Goal: Find specific page/section: Find specific page/section

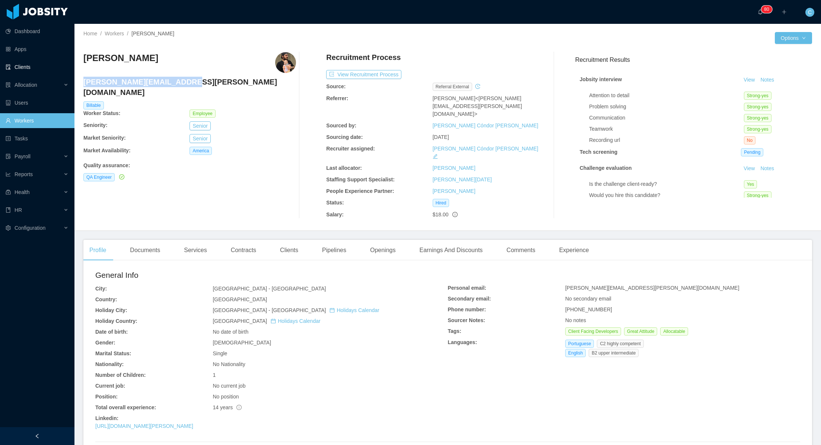
click at [33, 66] on link "Clients" at bounding box center [37, 67] width 63 height 15
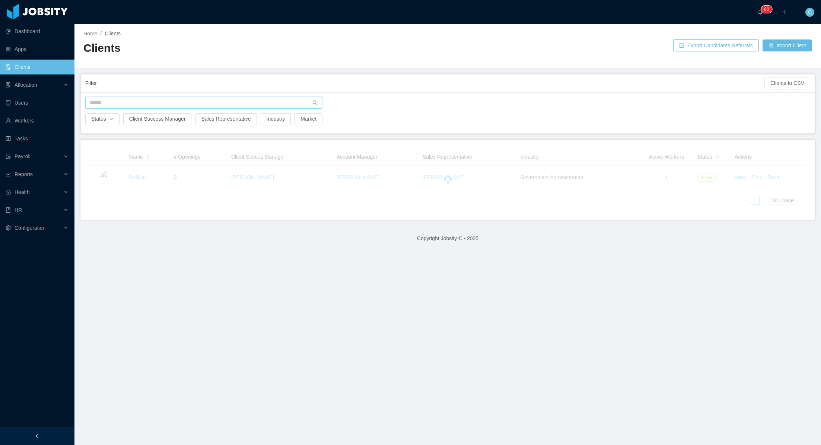
click at [110, 104] on input "text" at bounding box center [203, 103] width 237 height 12
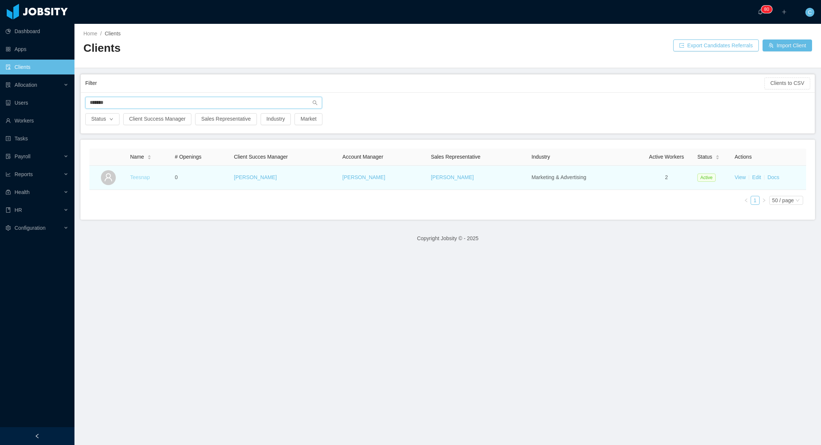
type input "*******"
